Goal: Task Accomplishment & Management: Use online tool/utility

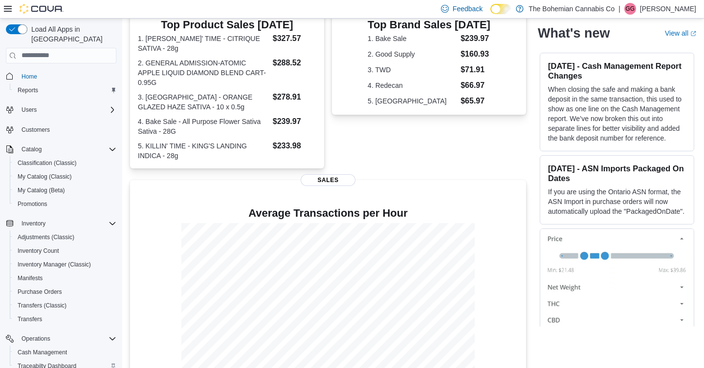
scroll to position [100, 0]
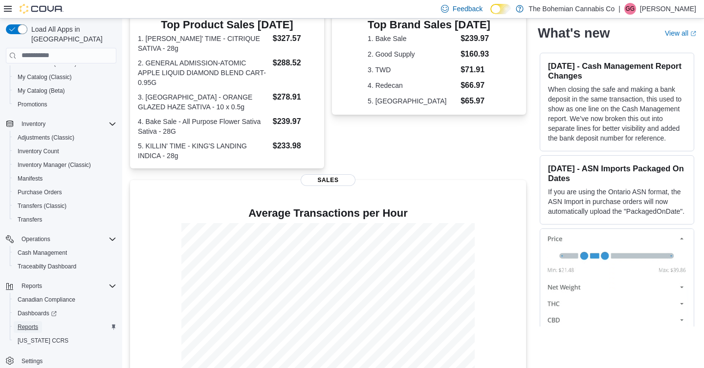
click at [33, 323] on span "Reports" at bounding box center [28, 327] width 21 height 8
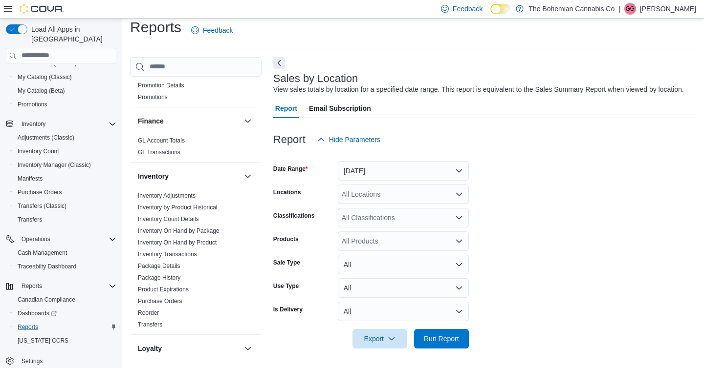
scroll to position [321, 0]
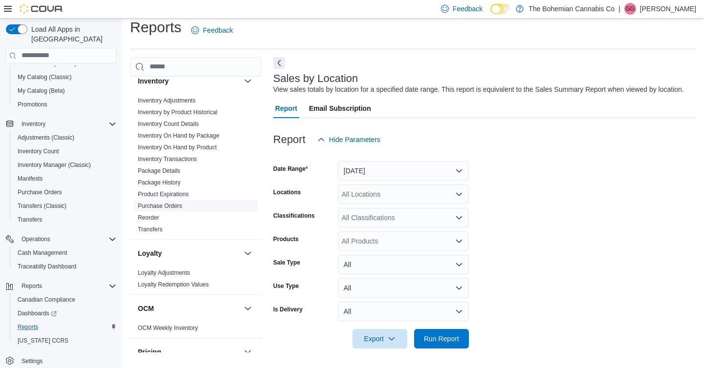
click at [170, 203] on link "Purchase Orders" at bounding box center [160, 206] width 44 height 7
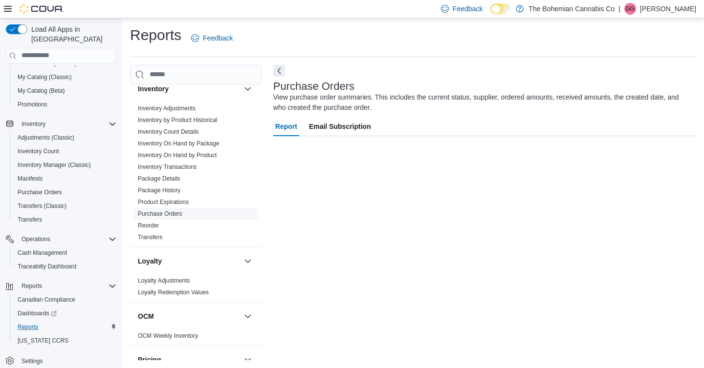
scroll to position [1, 0]
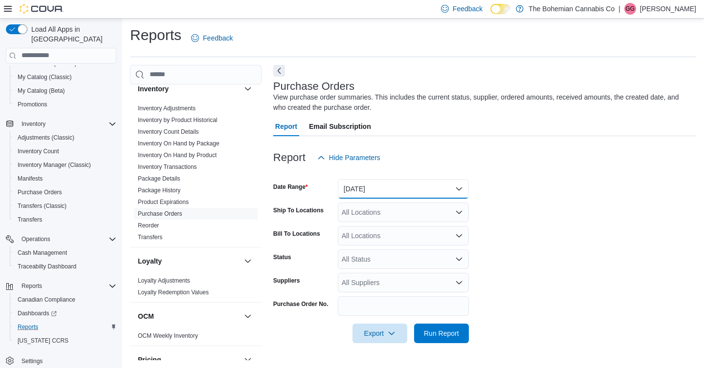
click at [379, 198] on button "[DATE]" at bounding box center [403, 189] width 131 height 20
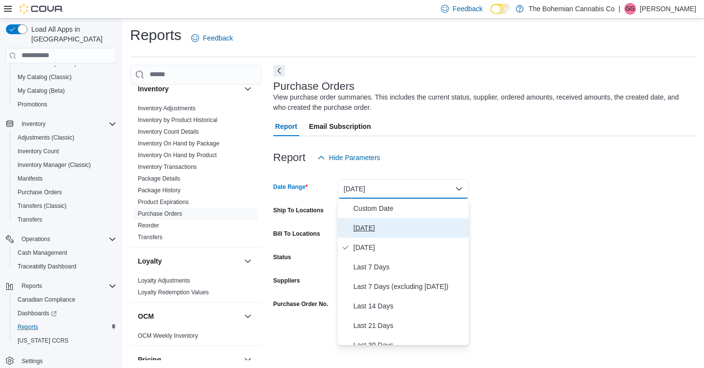
click at [373, 233] on span "[DATE]" at bounding box center [408, 228] width 111 height 12
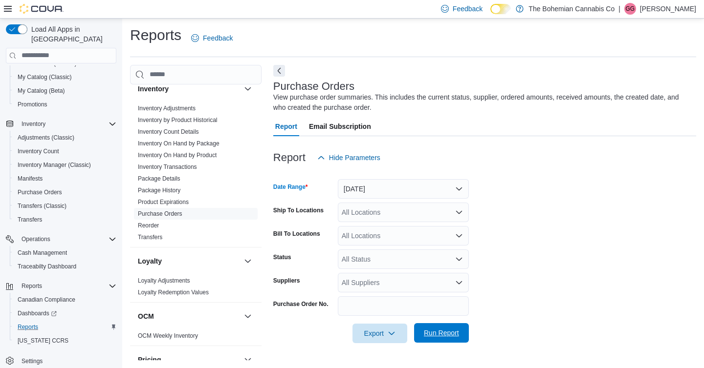
click at [435, 340] on span "Run Report" at bounding box center [441, 333] width 43 height 20
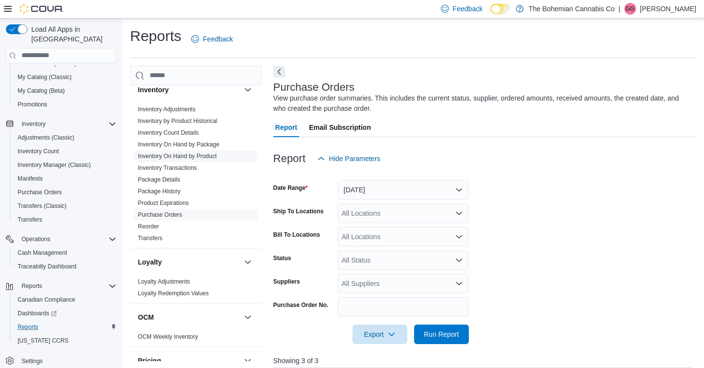
click at [196, 158] on link "Inventory On Hand by Product" at bounding box center [177, 156] width 79 height 7
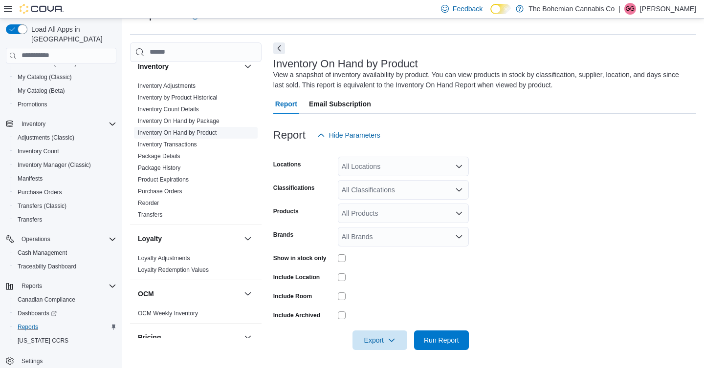
scroll to position [24, 0]
click at [400, 164] on div "All Locations" at bounding box center [403, 166] width 131 height 20
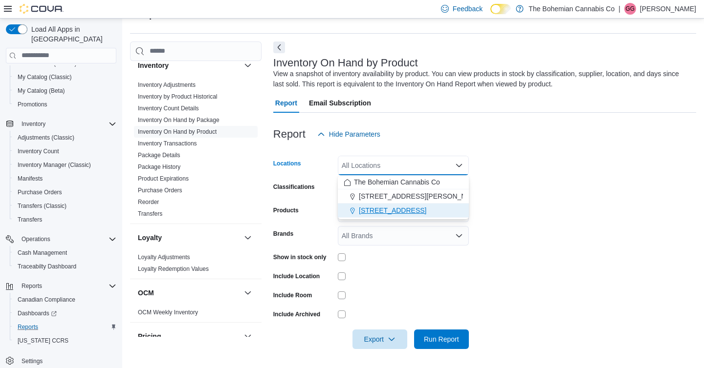
click at [387, 209] on span "[STREET_ADDRESS]" at bounding box center [392, 211] width 67 height 10
click at [561, 179] on form "Locations [STREET_ADDRESS] Combo box. Selected. [STREET_ADDRESS]. Press Backspa…" at bounding box center [484, 246] width 423 height 205
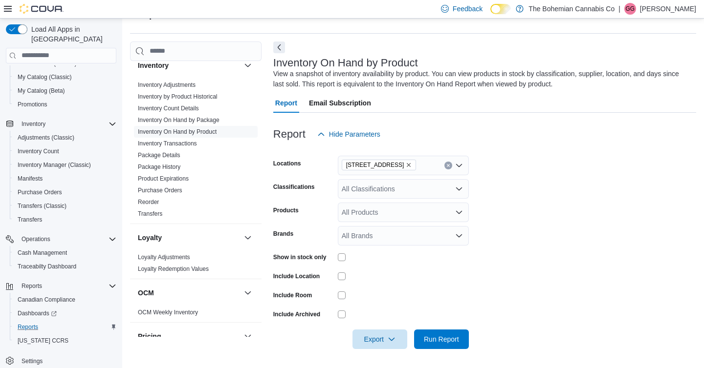
click at [426, 188] on div "All Classifications" at bounding box center [403, 189] width 131 height 20
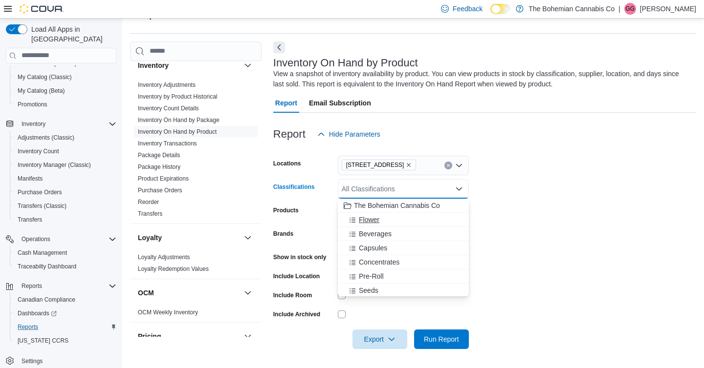
click at [400, 215] on div "Flower" at bounding box center [402, 220] width 119 height 10
click at [394, 222] on div "Beverages" at bounding box center [393, 220] width 101 height 10
click at [387, 221] on span "Capsules" at bounding box center [373, 220] width 28 height 10
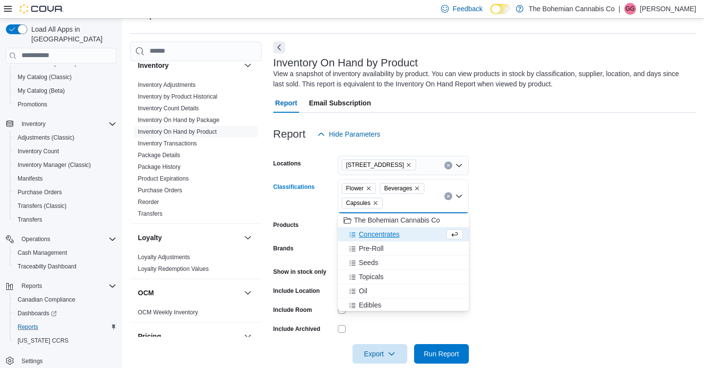
click at [385, 235] on span "Concentrates" at bounding box center [379, 235] width 41 height 10
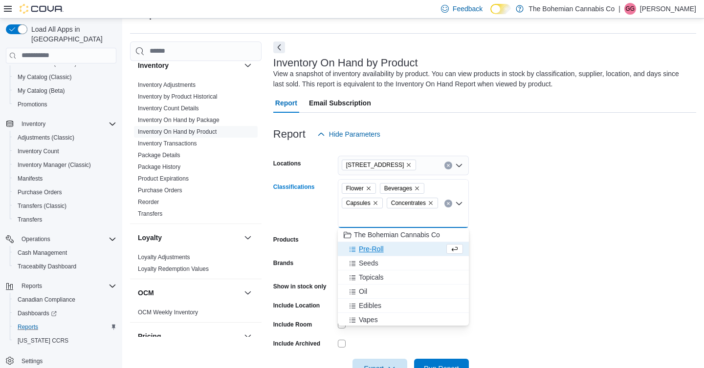
click at [380, 247] on span "Pre-Roll" at bounding box center [371, 249] width 25 height 10
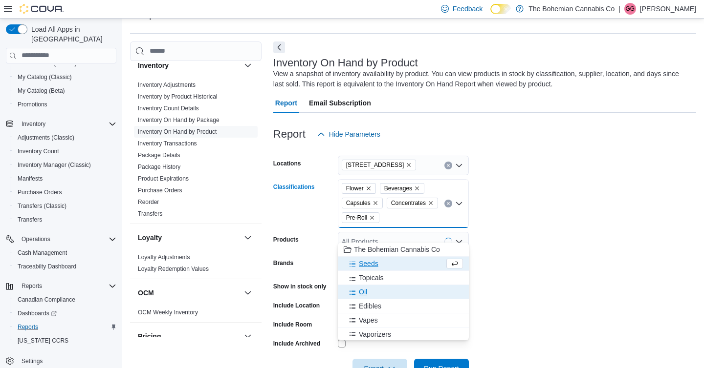
click at [361, 292] on span "Oil" at bounding box center [363, 292] width 8 height 10
click at [369, 293] on span "Edibles" at bounding box center [370, 292] width 22 height 10
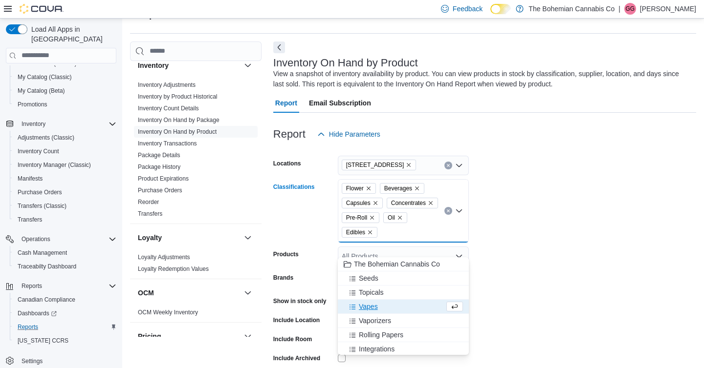
click at [369, 306] on span "Vapes" at bounding box center [368, 307] width 19 height 10
click at [522, 193] on form "Locations [STREET_ADDRESS] Classifications Flower Beverages Capsules Concentrat…" at bounding box center [484, 268] width 423 height 249
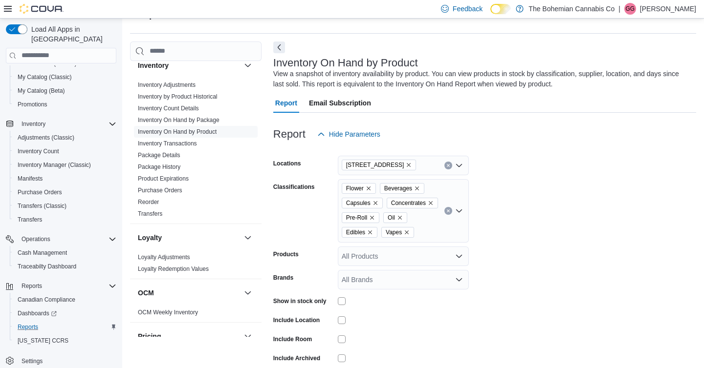
scroll to position [26, 0]
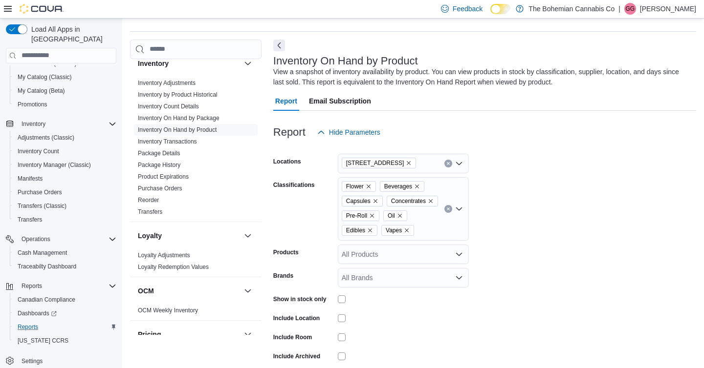
click at [339, 307] on div at bounding box center [403, 299] width 131 height 15
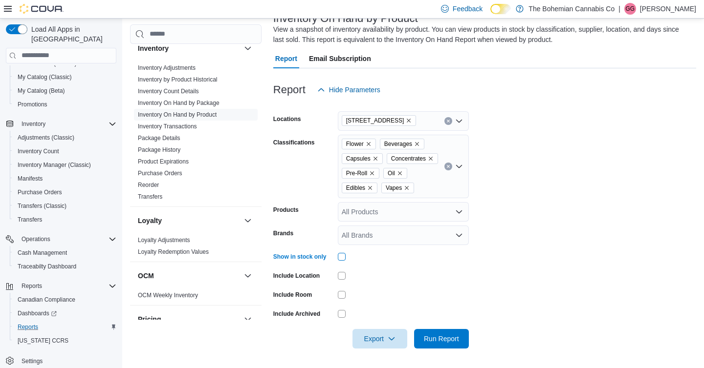
scroll to position [83, 0]
click at [445, 339] on span "Run Report" at bounding box center [441, 339] width 35 height 10
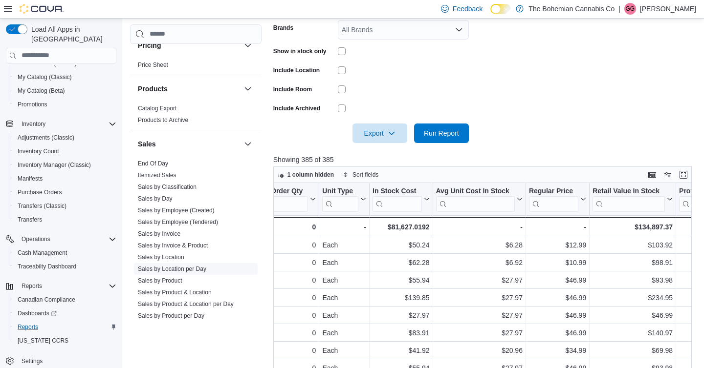
scroll to position [595, 0]
click at [171, 231] on link "Sales by Invoice" at bounding box center [159, 233] width 43 height 7
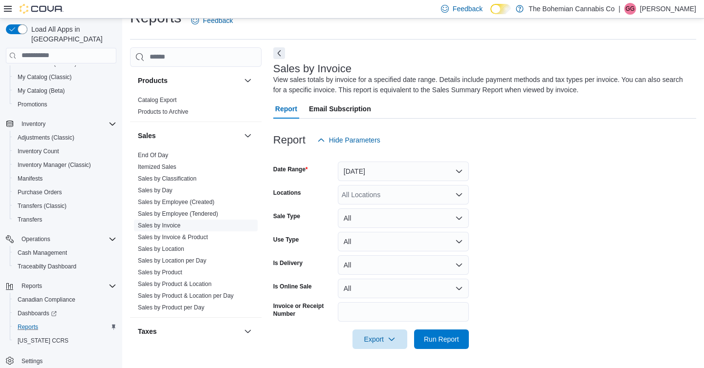
scroll to position [628, 0]
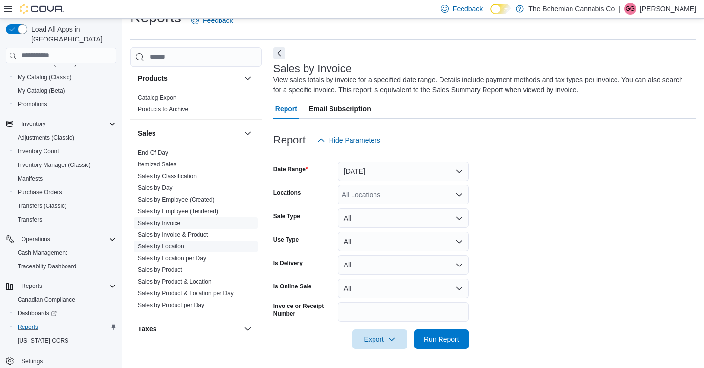
click at [175, 243] on span "Sales by Location" at bounding box center [161, 247] width 46 height 8
click at [175, 246] on link "Sales by Location" at bounding box center [161, 246] width 46 height 7
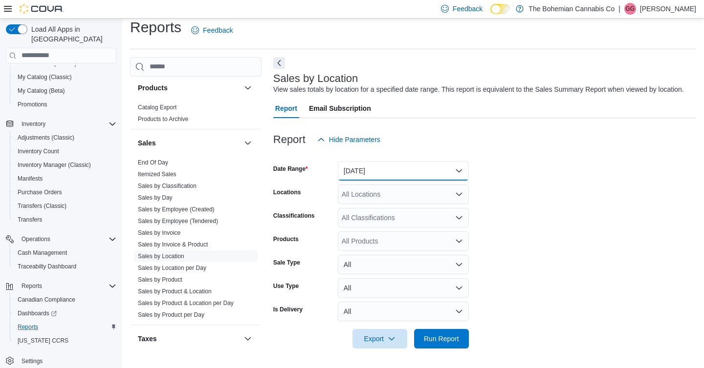
click at [424, 170] on button "[DATE]" at bounding box center [403, 171] width 131 height 20
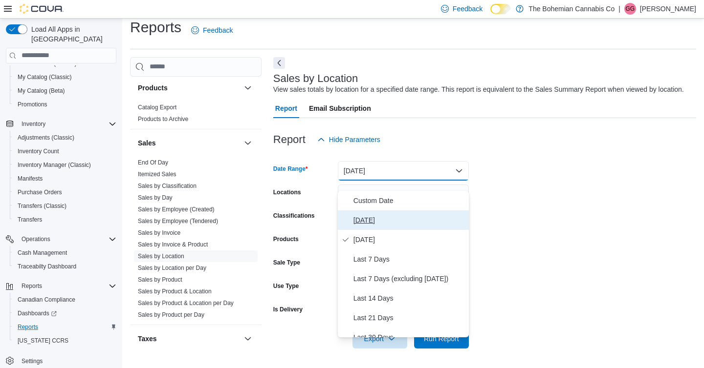
click at [383, 215] on span "[DATE]" at bounding box center [408, 221] width 111 height 12
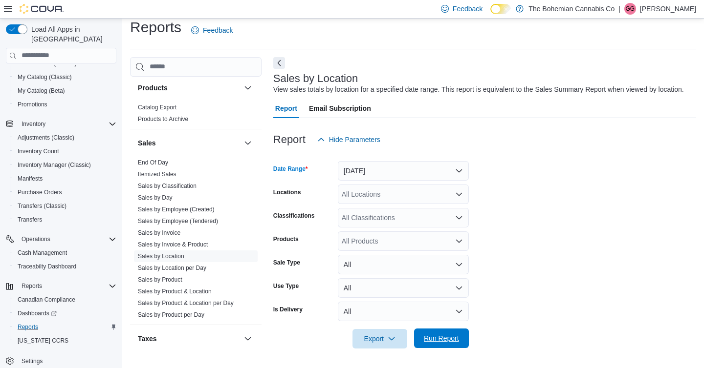
click at [454, 342] on span "Run Report" at bounding box center [441, 339] width 35 height 10
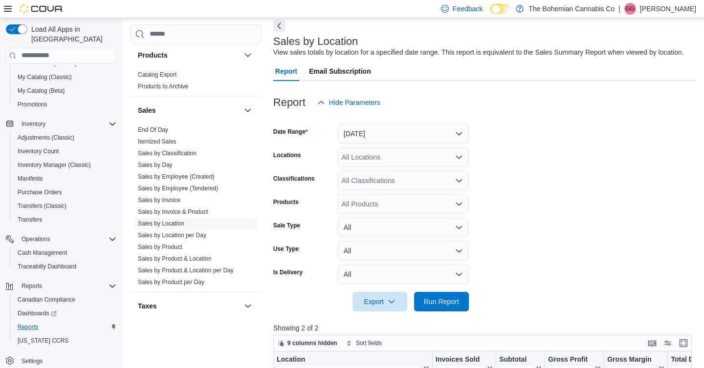
scroll to position [6, 0]
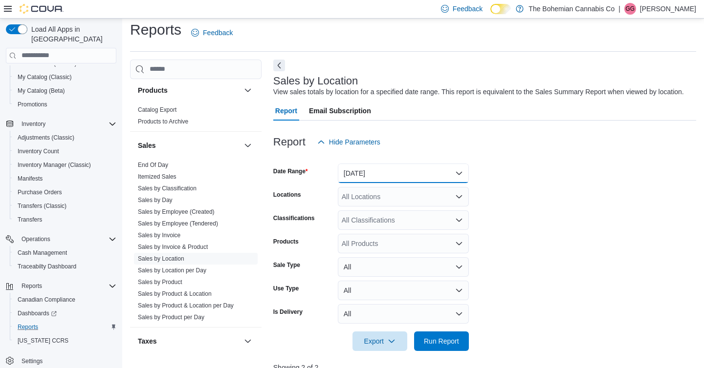
click at [395, 181] on button "[DATE]" at bounding box center [403, 174] width 131 height 20
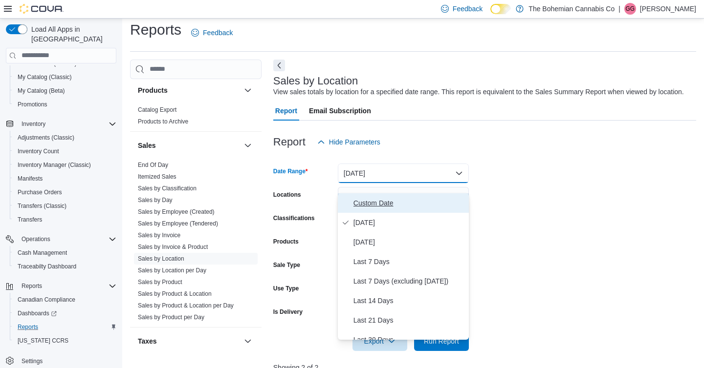
click at [377, 201] on span "Custom Date" at bounding box center [408, 203] width 111 height 12
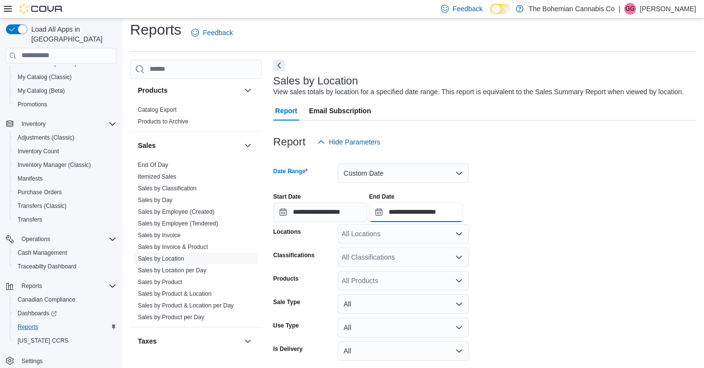
click at [415, 219] on input "**********" at bounding box center [416, 213] width 94 height 20
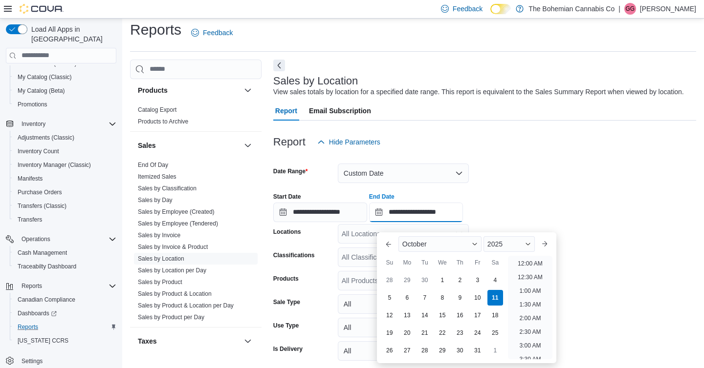
scroll to position [555, 0]
click at [496, 281] on div "4" at bounding box center [494, 280] width 17 height 17
type input "**********"
click at [535, 268] on li "8:00 PM" at bounding box center [530, 267] width 30 height 12
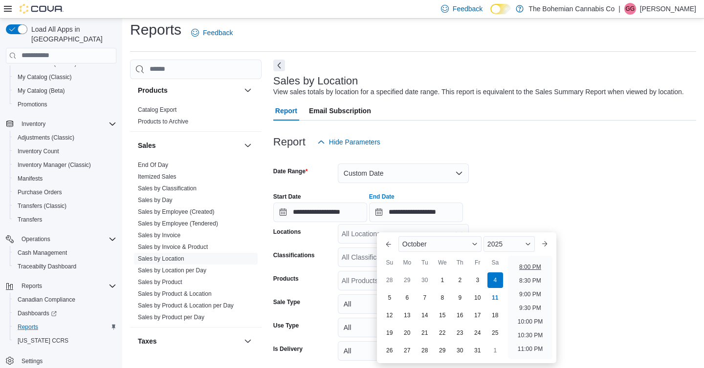
type input "**********"
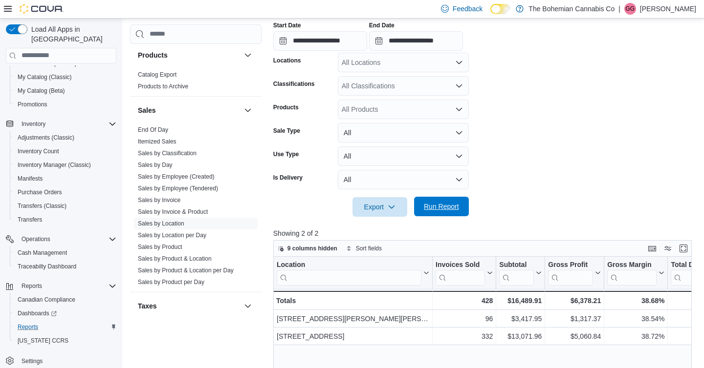
click at [437, 212] on span "Run Report" at bounding box center [441, 207] width 35 height 10
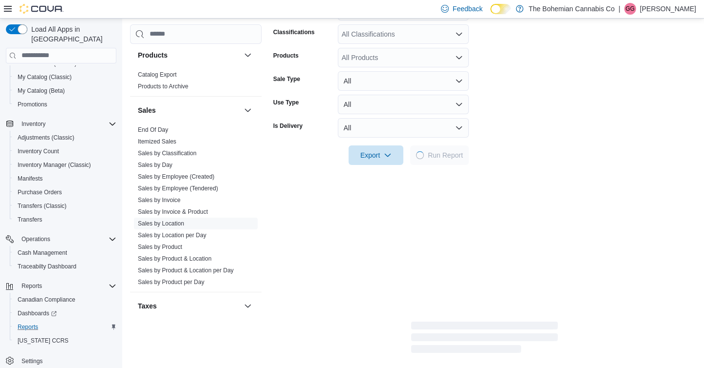
scroll to position [234, 0]
